Goal: Task Accomplishment & Management: Use online tool/utility

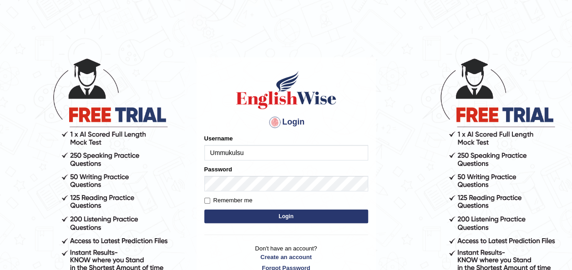
type input "Ummukulsu"
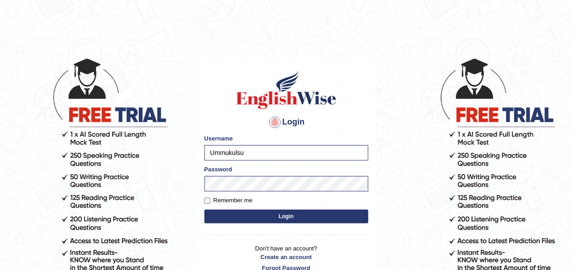
click at [287, 217] on button "Login" at bounding box center [286, 217] width 164 height 14
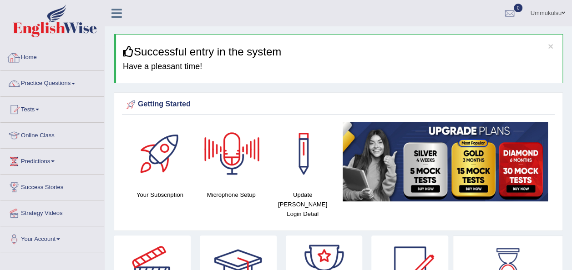
click at [26, 57] on link "Home" at bounding box center [52, 56] width 104 height 23
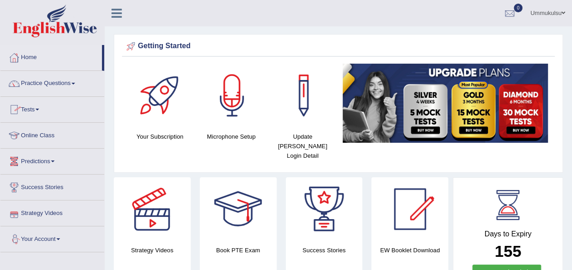
click at [42, 236] on link "Your Account" at bounding box center [52, 238] width 104 height 23
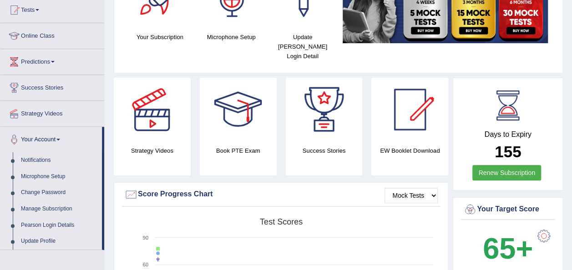
scroll to position [104, 0]
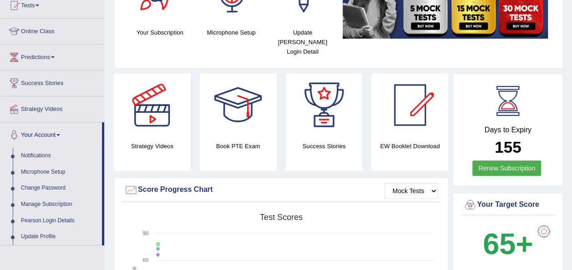
click at [42, 170] on link "Microphone Setup" at bounding box center [59, 172] width 85 height 16
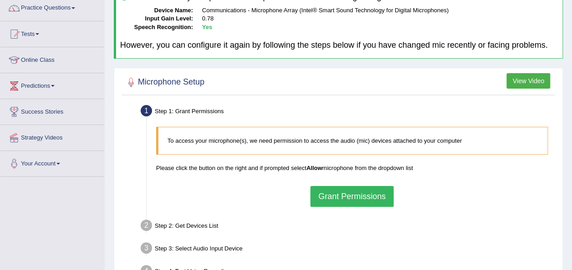
scroll to position [78, 0]
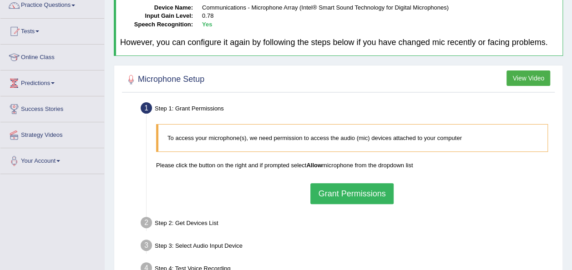
click at [366, 190] on button "Grant Permissions" at bounding box center [351, 193] width 83 height 21
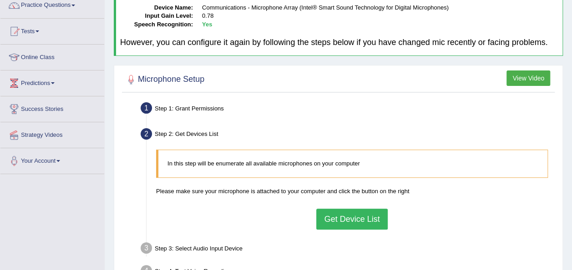
click at [355, 217] on button "Get Device List" at bounding box center [351, 219] width 71 height 21
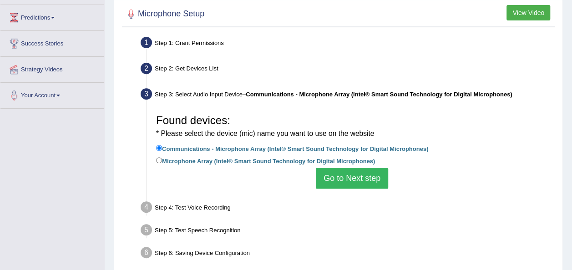
scroll to position [145, 0]
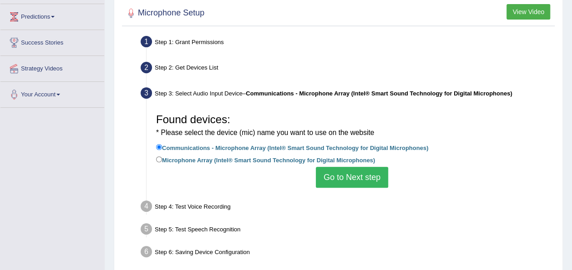
click at [344, 183] on button "Go to Next step" at bounding box center [352, 177] width 72 height 21
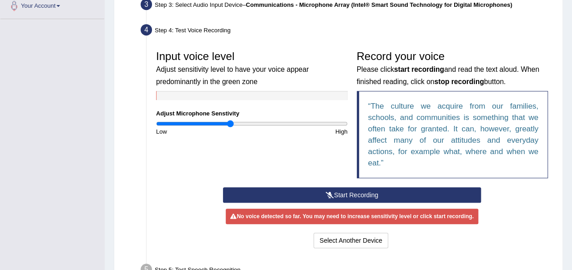
scroll to position [234, 0]
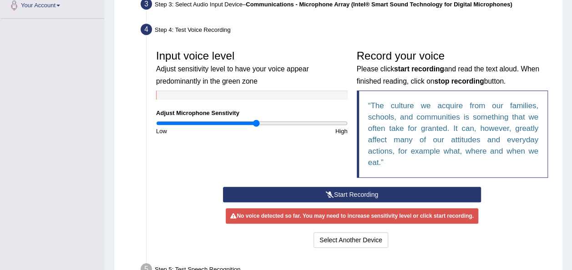
drag, startPoint x: 227, startPoint y: 120, endPoint x: 256, endPoint y: 120, distance: 29.1
click at [256, 120] on input "range" at bounding box center [251, 123] width 191 height 7
drag, startPoint x: 256, startPoint y: 120, endPoint x: 245, endPoint y: 121, distance: 11.0
type input "0.94"
click at [245, 121] on input "range" at bounding box center [251, 123] width 191 height 7
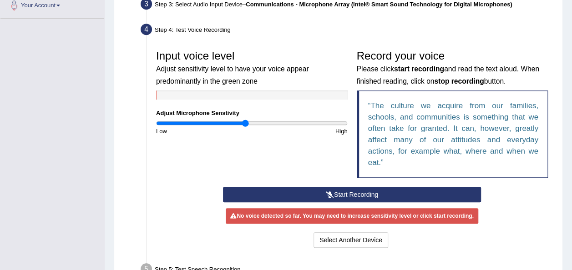
click at [349, 193] on button "Start Recording" at bounding box center [352, 194] width 258 height 15
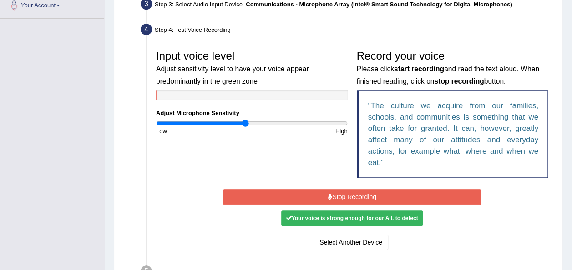
click at [349, 193] on button "Stop Recording" at bounding box center [352, 196] width 258 height 15
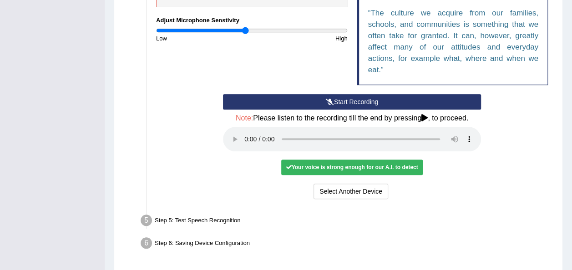
scroll to position [328, 0]
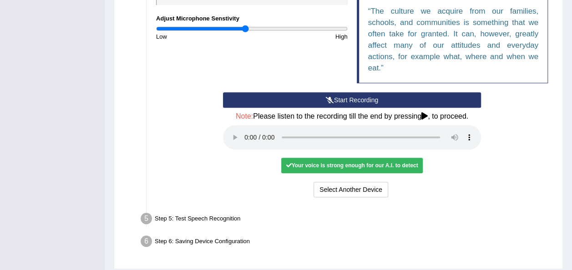
click at [350, 167] on div "Your voice is strong enough for our A.I. to detect" at bounding box center [351, 165] width 141 height 15
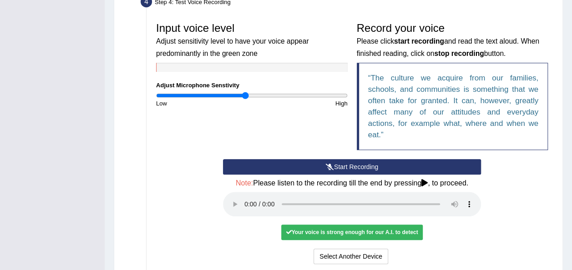
scroll to position [355, 0]
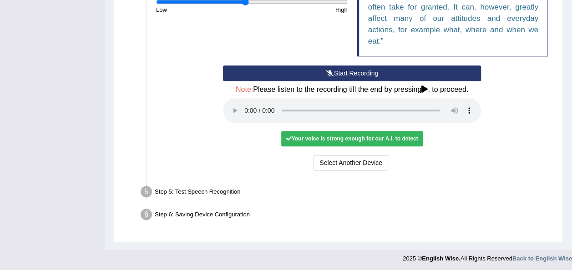
click at [324, 132] on div "Your voice is strong enough for our A.I. to detect" at bounding box center [351, 138] width 141 height 15
click at [334, 163] on button "Select Another Device" at bounding box center [350, 162] width 75 height 15
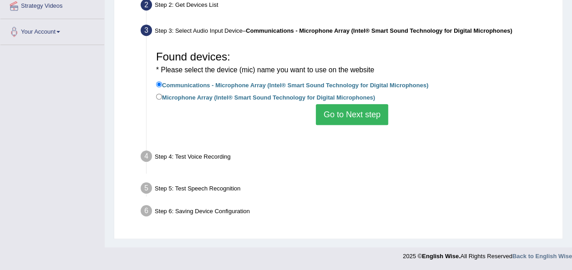
scroll to position [207, 0]
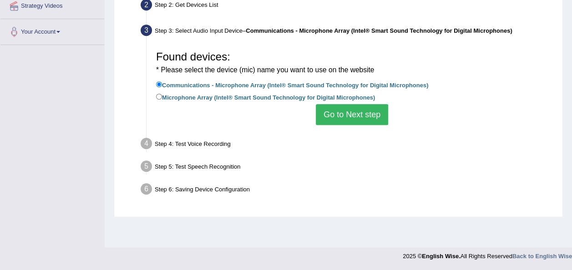
click at [332, 116] on button "Go to Next step" at bounding box center [352, 114] width 72 height 21
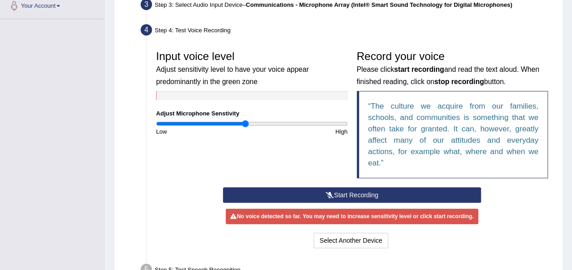
scroll to position [234, 0]
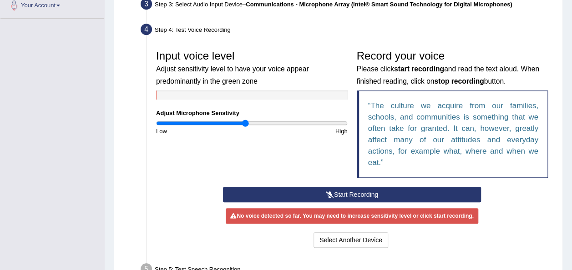
click at [339, 191] on button "Start Recording" at bounding box center [352, 194] width 258 height 15
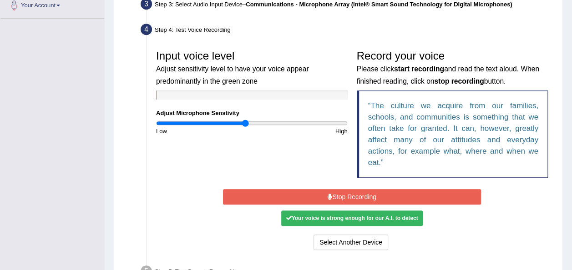
click at [339, 191] on button "Stop Recording" at bounding box center [352, 196] width 258 height 15
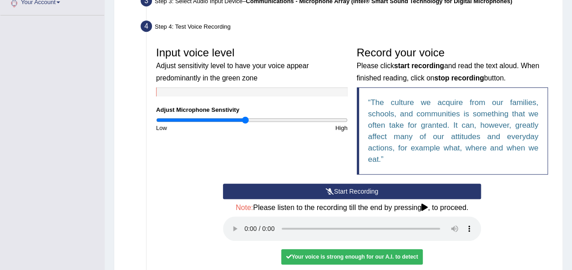
scroll to position [237, 0]
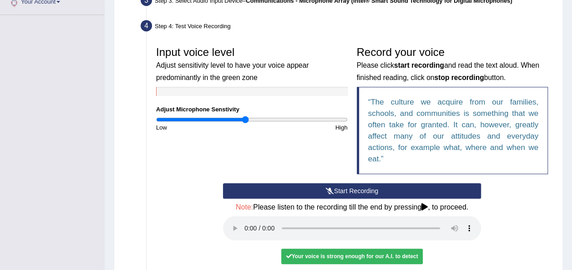
click at [300, 207] on h4 "Note: Please listen to the recording till the end by pressing , to proceed." at bounding box center [352, 207] width 258 height 8
click at [427, 204] on icon at bounding box center [424, 206] width 6 height 7
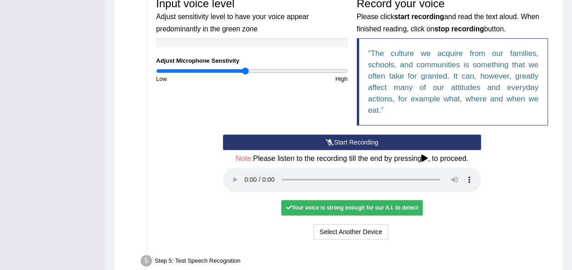
scroll to position [287, 0]
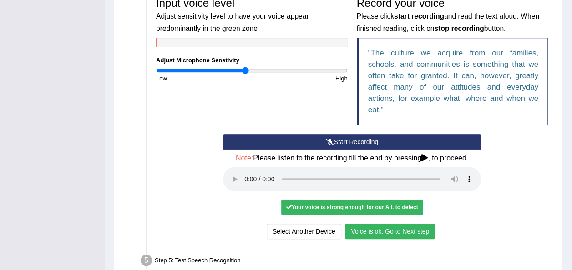
click at [321, 204] on div "Your voice is strong enough for our A.I. to detect" at bounding box center [351, 207] width 141 height 15
click at [371, 231] on button "Voice is ok. Go to Next step" at bounding box center [390, 231] width 90 height 15
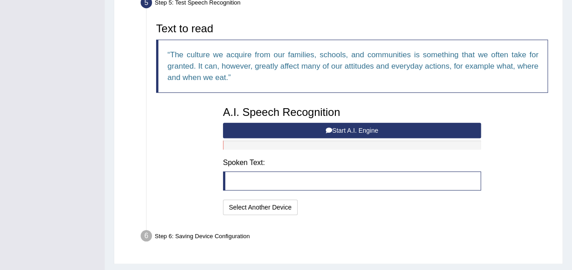
click at [337, 128] on button "Start A.I. Engine" at bounding box center [352, 130] width 258 height 15
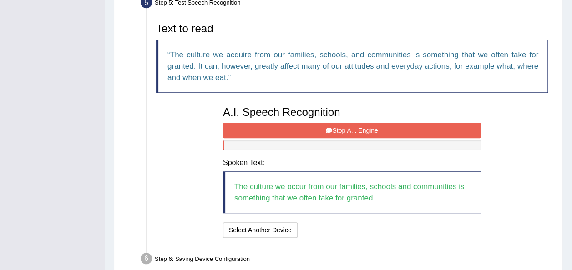
scroll to position [331, 0]
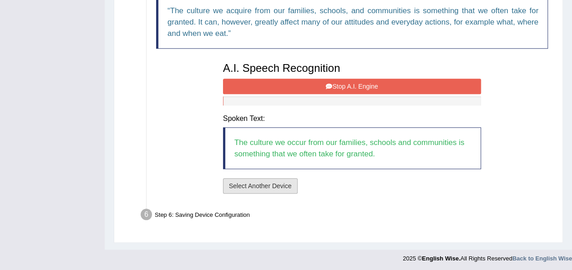
click at [265, 184] on button "Select Another Device" at bounding box center [260, 185] width 75 height 15
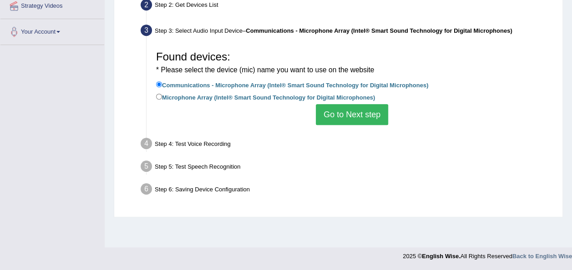
scroll to position [207, 0]
click at [328, 110] on button "Go to Next step" at bounding box center [352, 114] width 72 height 21
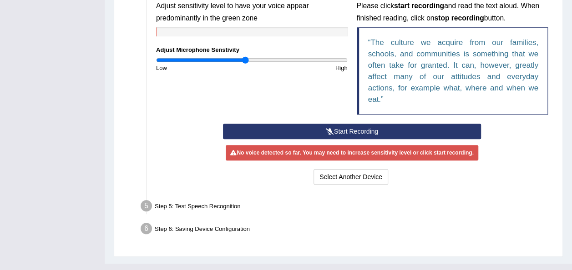
scroll to position [297, 0]
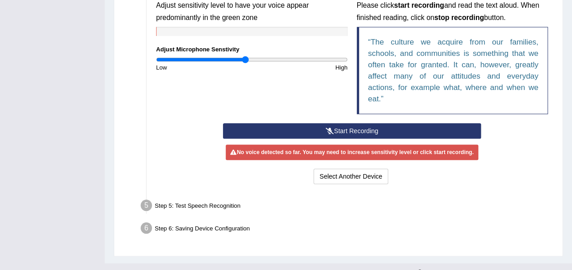
click at [328, 130] on icon at bounding box center [330, 131] width 8 height 6
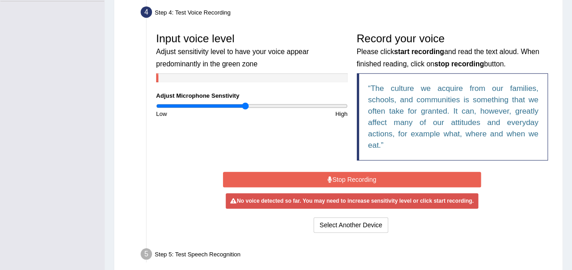
scroll to position [251, 0]
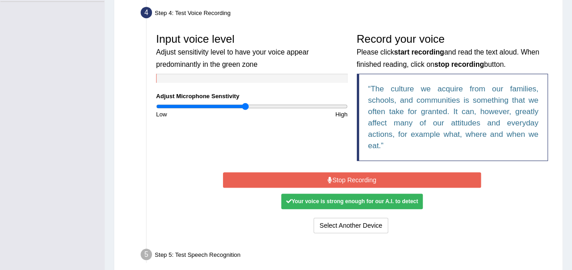
click at [346, 173] on button "Stop Recording" at bounding box center [352, 179] width 258 height 15
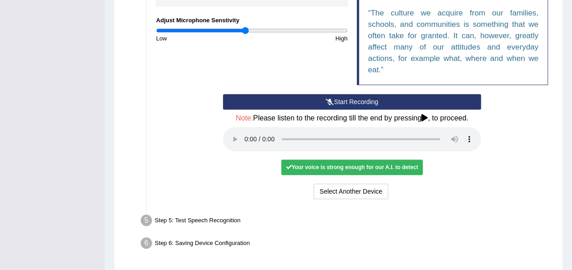
scroll to position [327, 0]
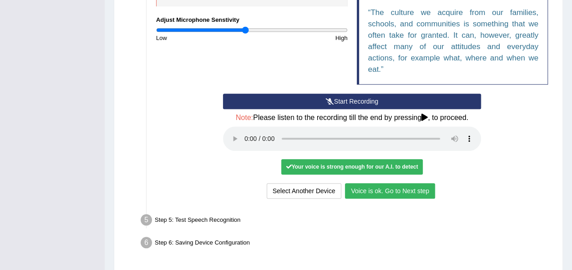
click at [378, 186] on button "Voice is ok. Go to Next step" at bounding box center [390, 190] width 90 height 15
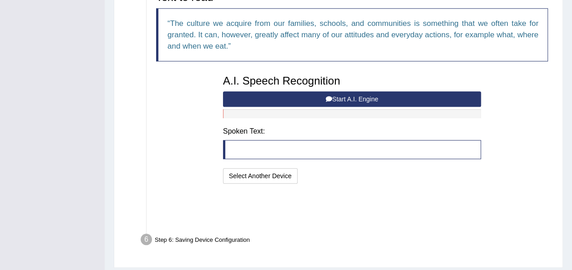
scroll to position [308, 0]
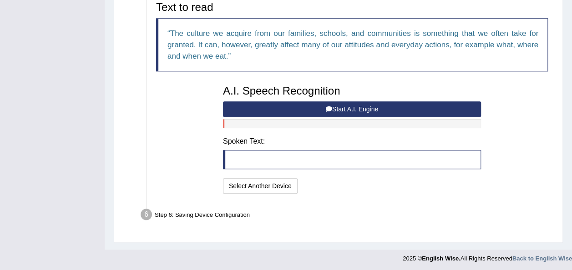
click at [344, 107] on button "Start A.I. Engine" at bounding box center [352, 108] width 258 height 15
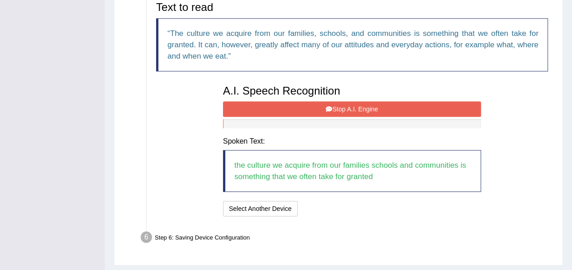
click at [344, 107] on button "Stop A.I. Engine" at bounding box center [352, 108] width 258 height 15
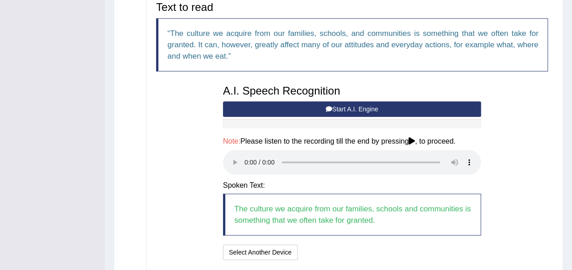
scroll to position [375, 0]
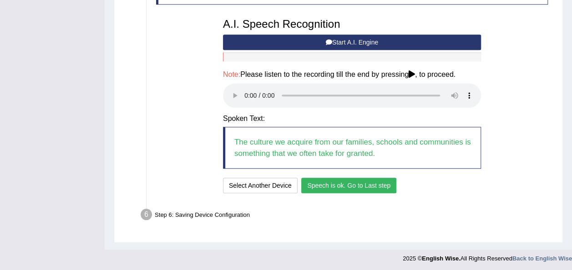
click at [332, 189] on button "Speech is ok. Go to Last step" at bounding box center [348, 185] width 95 height 15
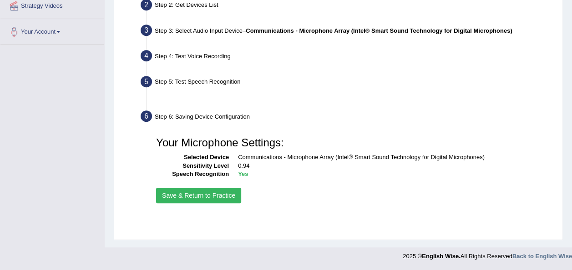
scroll to position [207, 0]
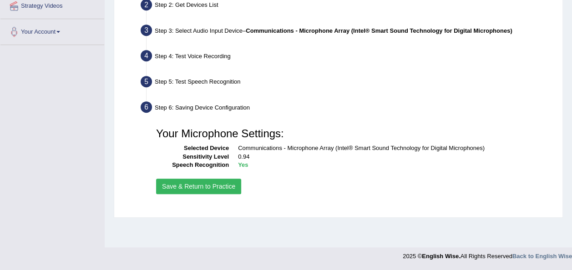
click at [215, 186] on button "Save & Return to Practice" at bounding box center [198, 186] width 85 height 15
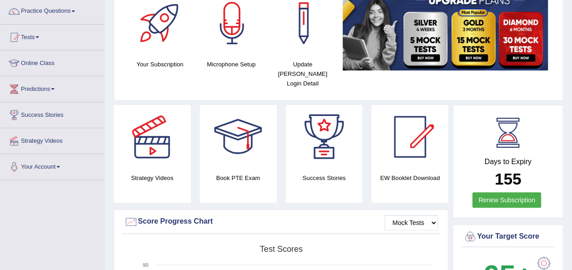
scroll to position [68, 0]
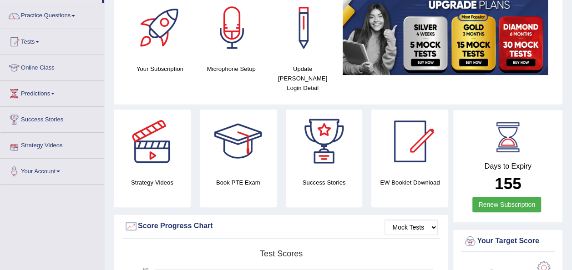
click at [50, 144] on link "Strategy Videos" at bounding box center [52, 144] width 104 height 23
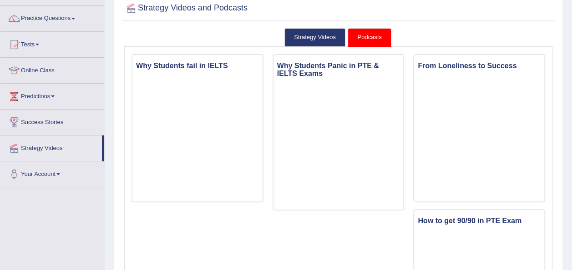
scroll to position [67, 0]
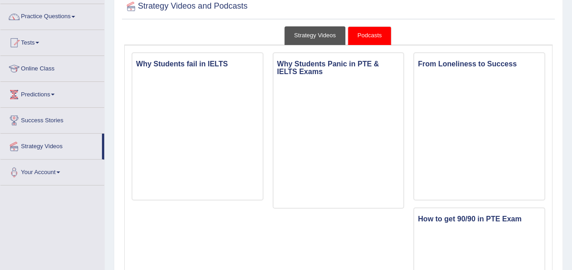
click at [307, 40] on link "Strategy Videos" at bounding box center [314, 35] width 61 height 19
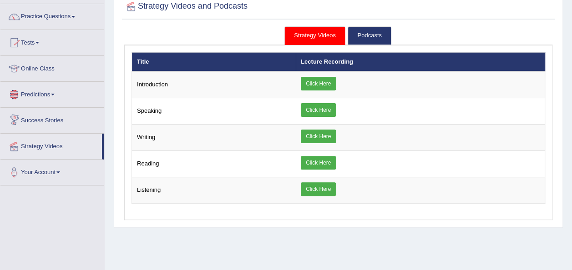
click at [51, 90] on link "Predictions" at bounding box center [52, 93] width 104 height 23
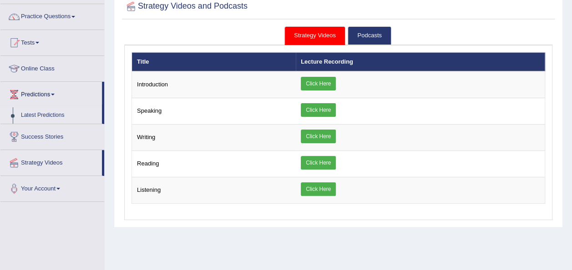
click at [55, 112] on link "Latest Predictions" at bounding box center [59, 115] width 85 height 16
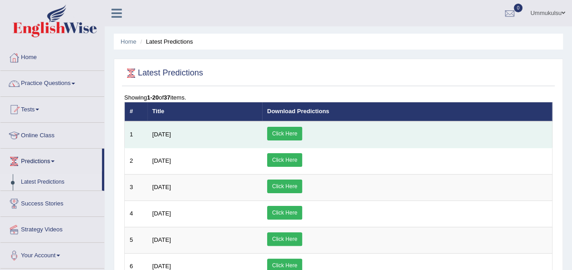
click at [302, 129] on link "Click Here" at bounding box center [284, 134] width 35 height 14
